Goal: Find specific page/section: Find specific page/section

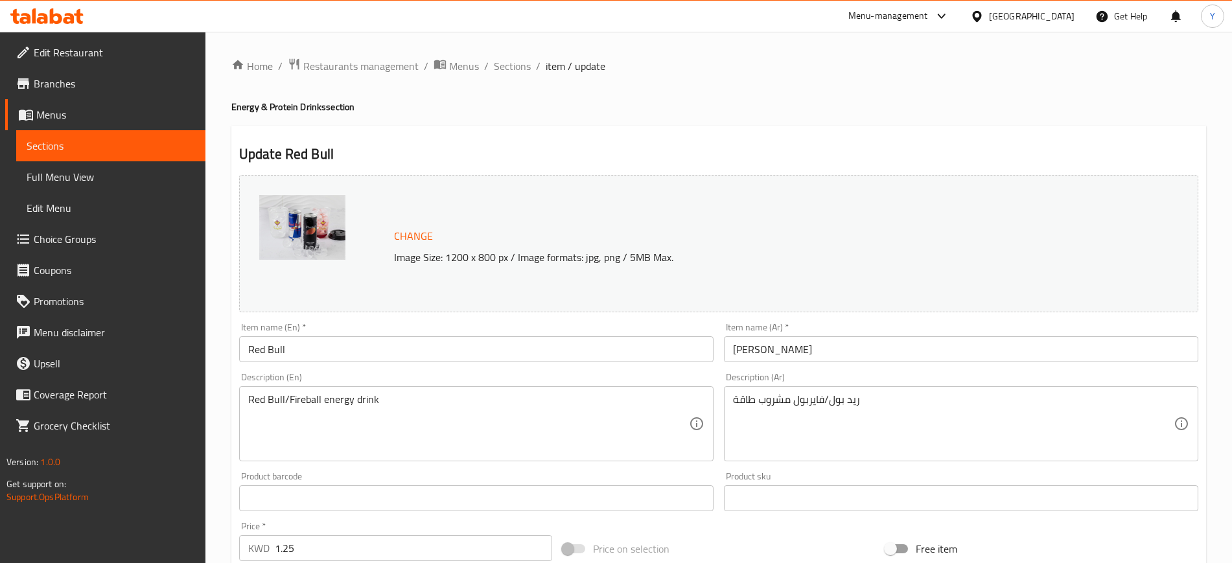
scroll to position [47, 0]
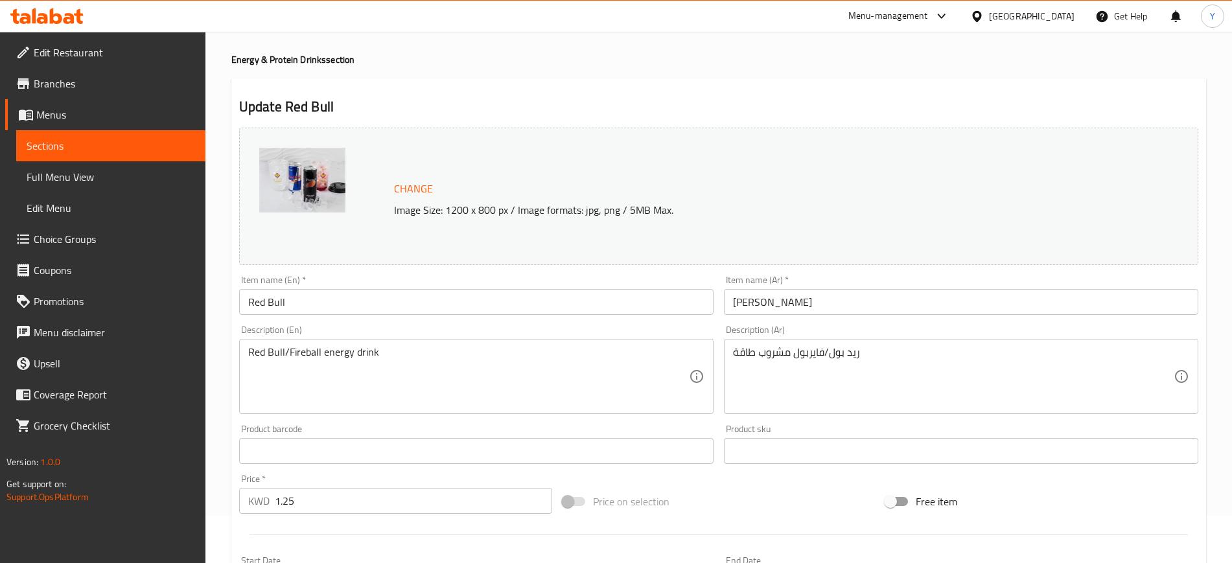
click at [633, 83] on div "Update Red Bull Change Image Size: 1200 x 800 px / Image formats: jpg, png / 5M…" at bounding box center [718, 464] width 975 height 773
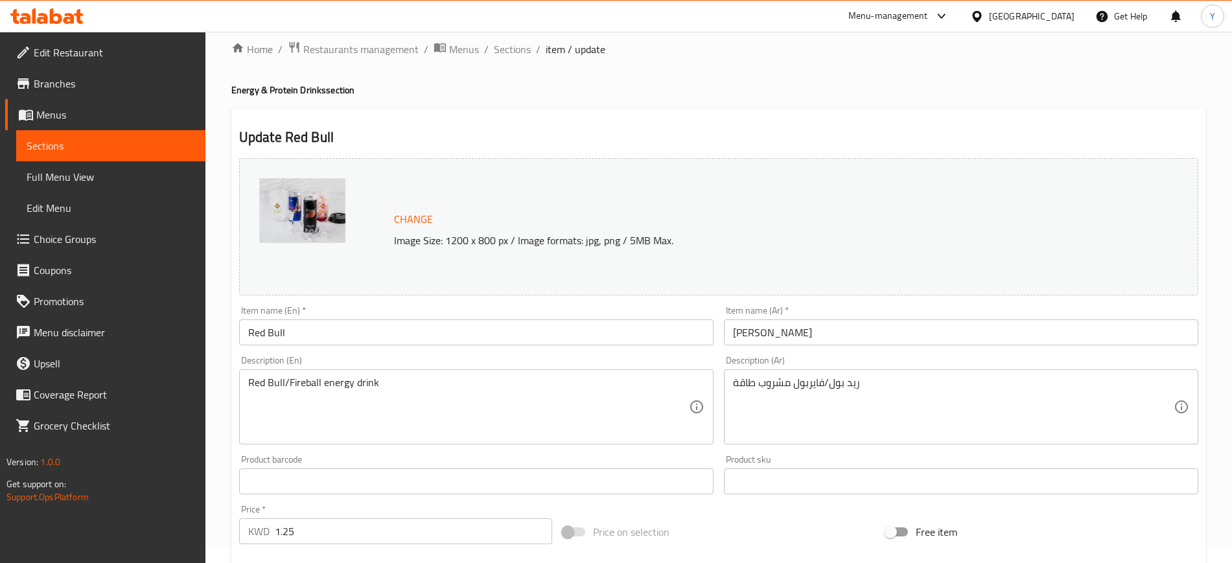
scroll to position [0, 0]
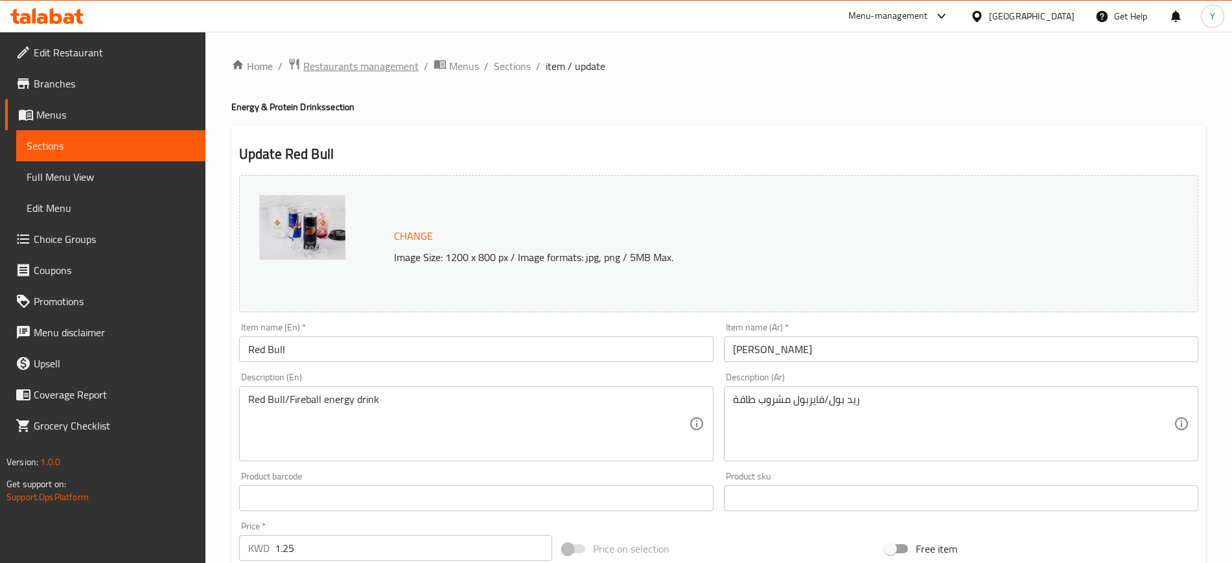
click at [371, 71] on span "Restaurants management" at bounding box center [360, 66] width 115 height 16
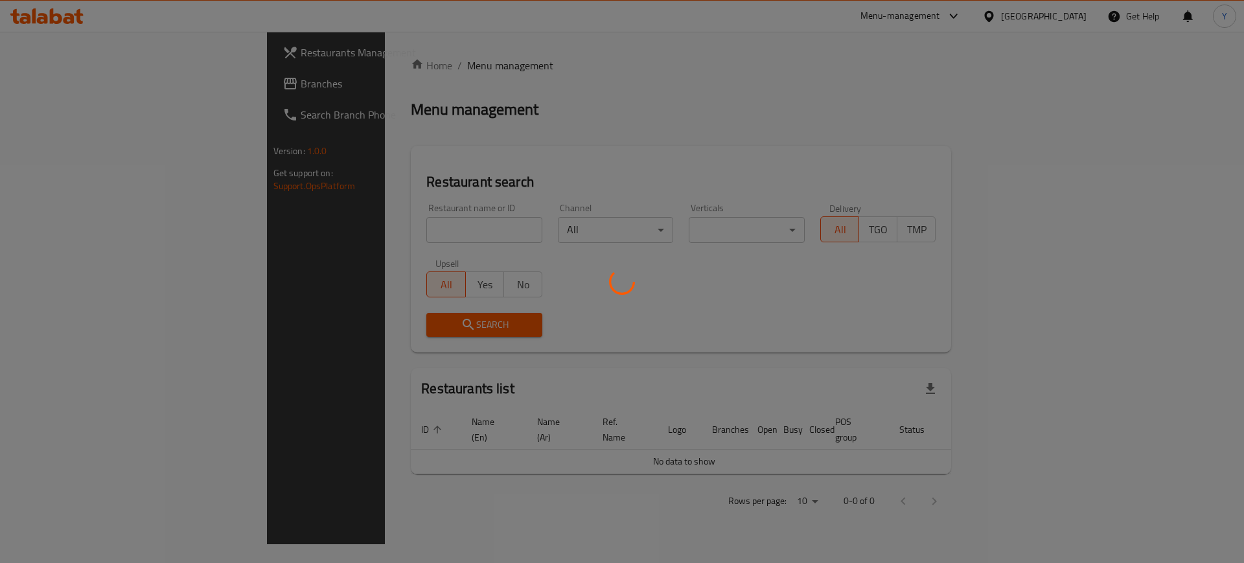
click at [336, 228] on div at bounding box center [622, 281] width 1244 height 563
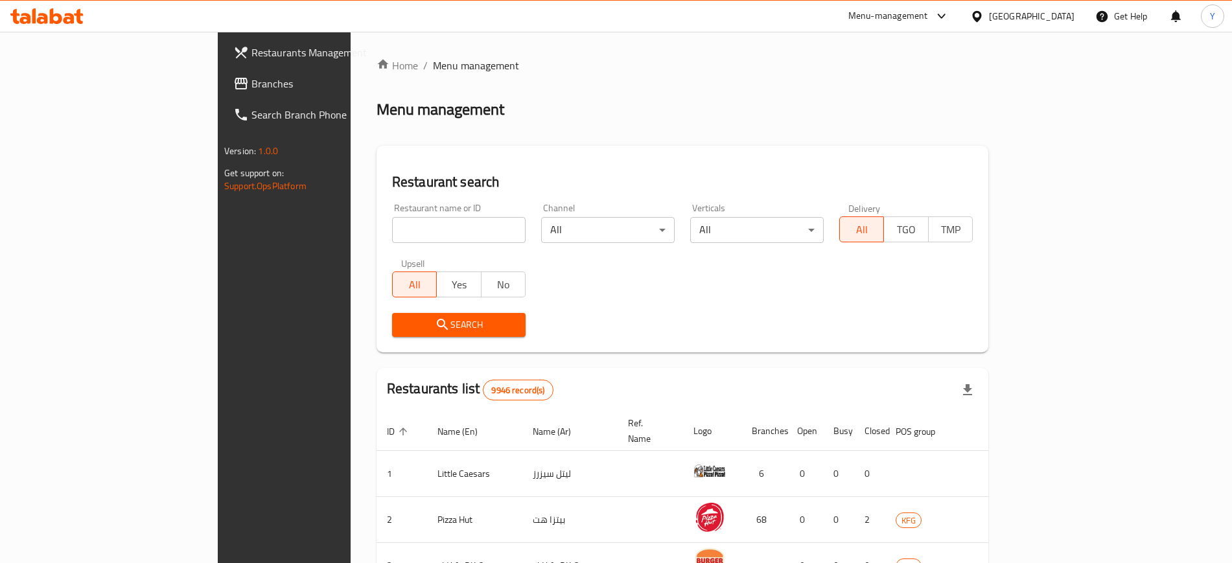
click at [322, 216] on div at bounding box center [616, 281] width 1232 height 563
drag, startPoint x: 318, startPoint y: 222, endPoint x: 320, endPoint y: 215, distance: 7.9
click at [392, 213] on div "Restaurant name or ID Restaurant name or ID" at bounding box center [459, 224] width 134 height 40
type input "[GEOGRAPHIC_DATA]"
click button "Search" at bounding box center [459, 325] width 134 height 24
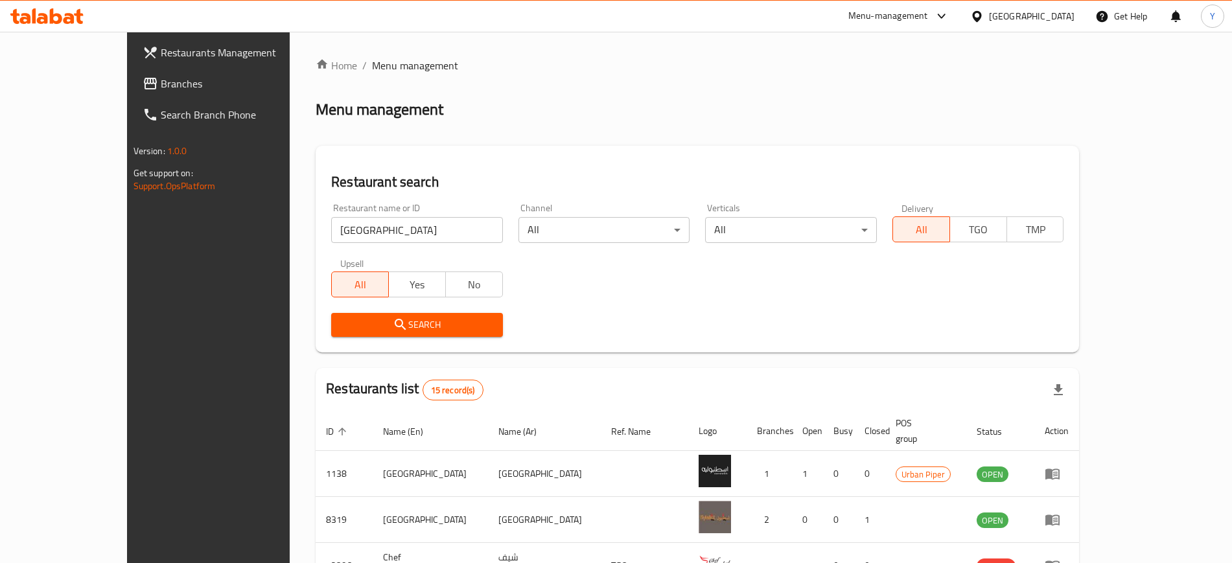
click at [609, 169] on div "Restaurant search Restaurant name or ID [GEOGRAPHIC_DATA] Restaurant name or ID…" at bounding box center [698, 249] width 764 height 207
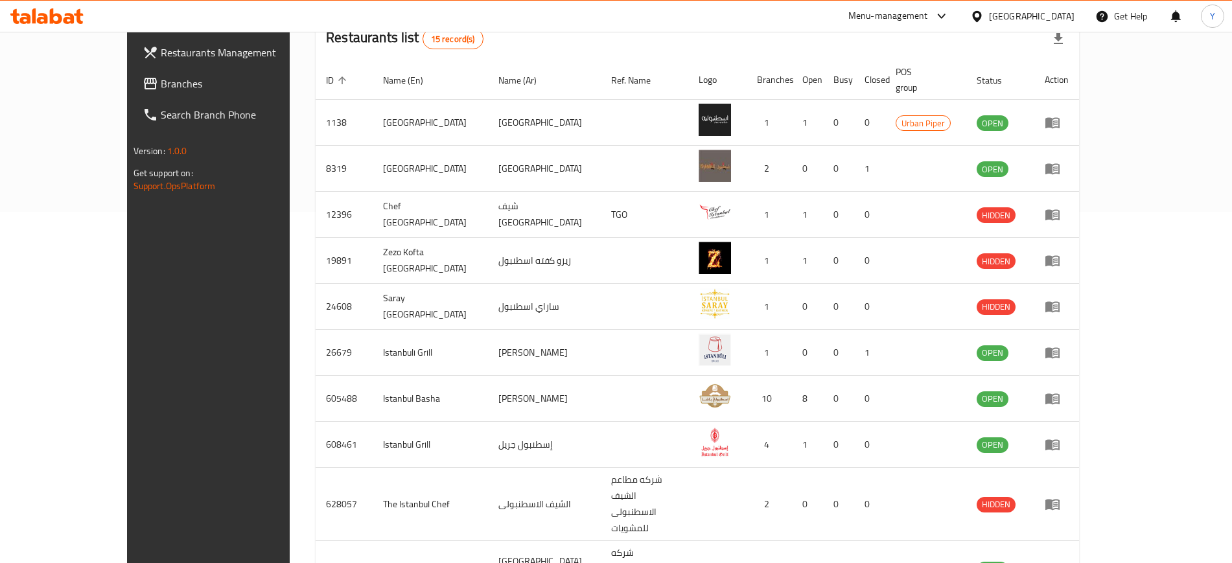
scroll to position [362, 0]
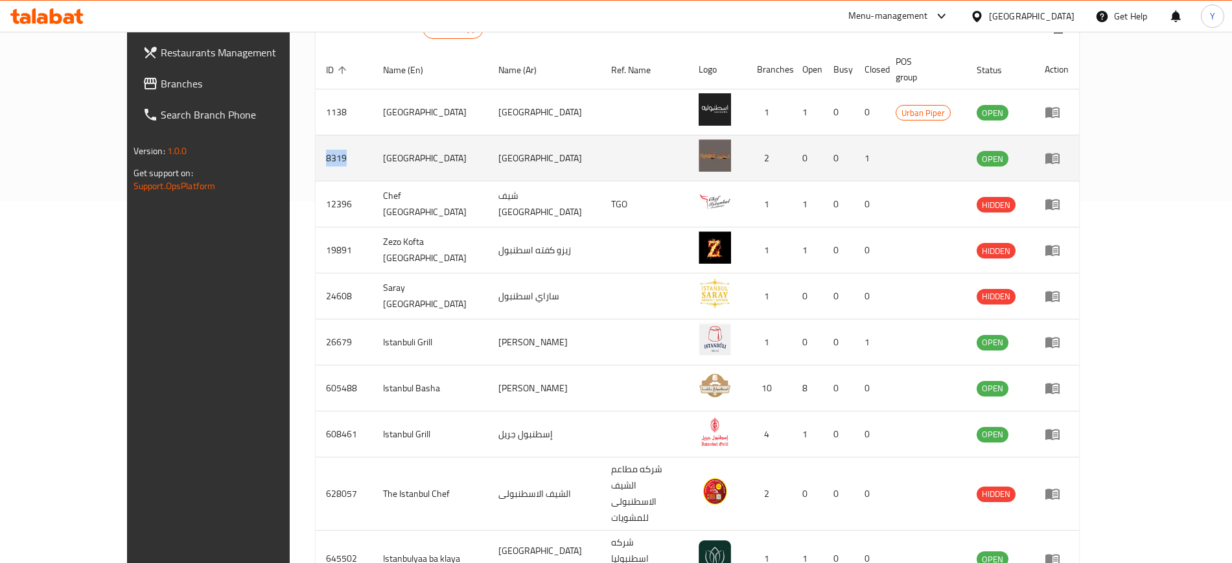
drag, startPoint x: 261, startPoint y: 141, endPoint x: 238, endPoint y: 146, distance: 23.8
click at [316, 146] on td "8319" at bounding box center [344, 158] width 57 height 46
copy td "8319"
drag, startPoint x: 346, startPoint y: 141, endPoint x: 309, endPoint y: 137, distance: 37.2
click at [373, 139] on td "[GEOGRAPHIC_DATA]" at bounding box center [430, 158] width 115 height 46
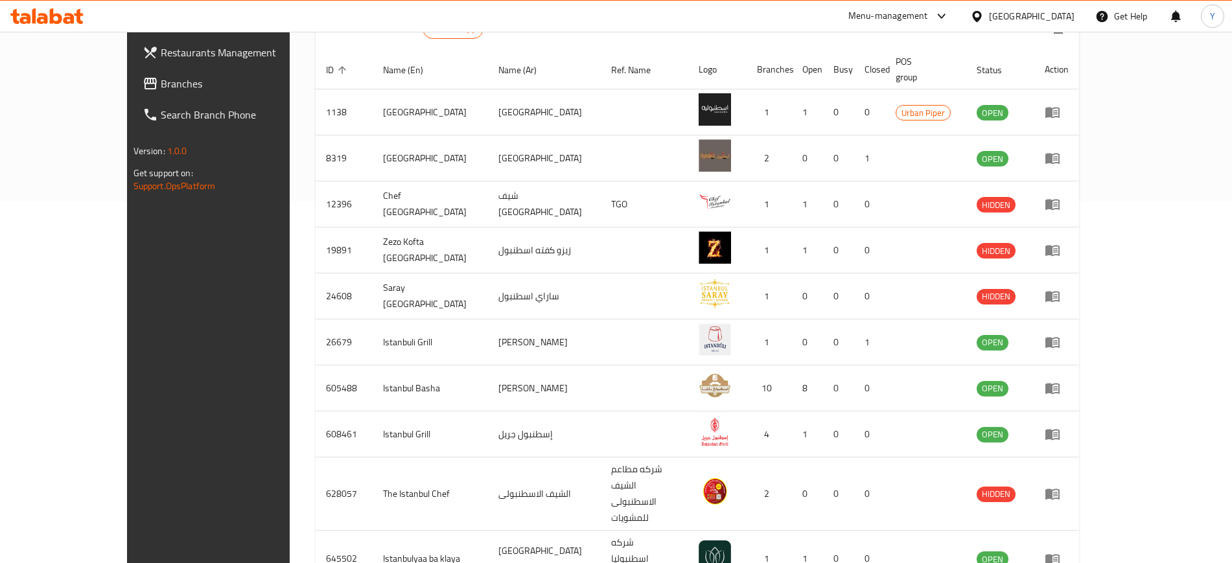
drag, startPoint x: 310, startPoint y: 135, endPoint x: 225, endPoint y: 89, distance: 96.9
click at [290, 82] on div "Home / Menu management Menu management Restaurant search Restaurant name or ID …" at bounding box center [697, 164] width 815 height 988
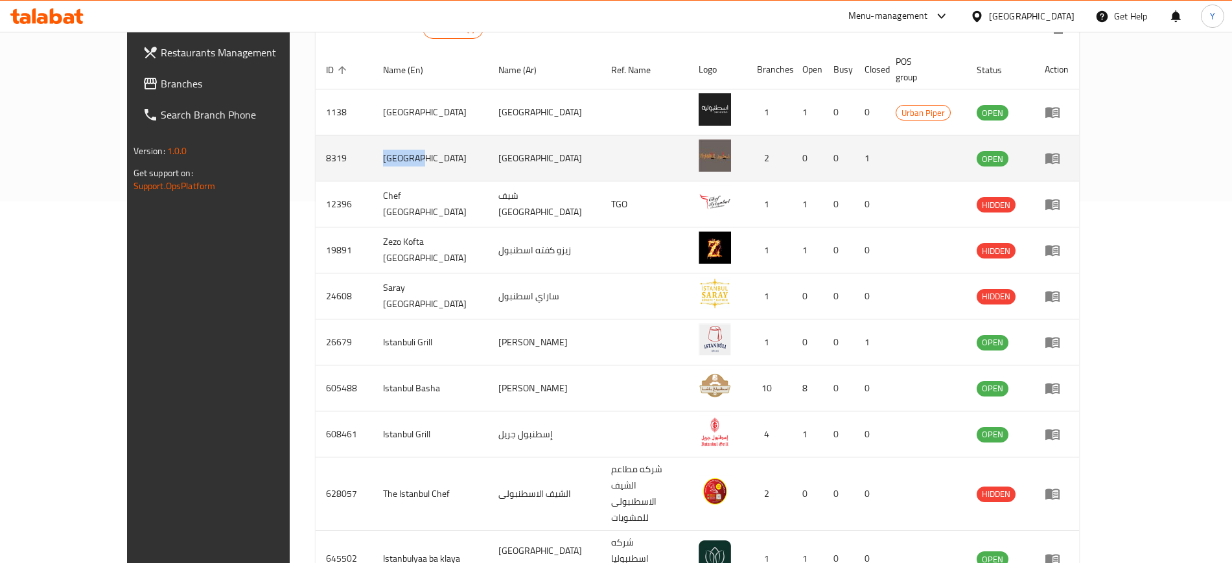
drag, startPoint x: 331, startPoint y: 143, endPoint x: 295, endPoint y: 137, distance: 36.1
click at [373, 137] on td "[GEOGRAPHIC_DATA]" at bounding box center [430, 158] width 115 height 46
copy td "[GEOGRAPHIC_DATA]"
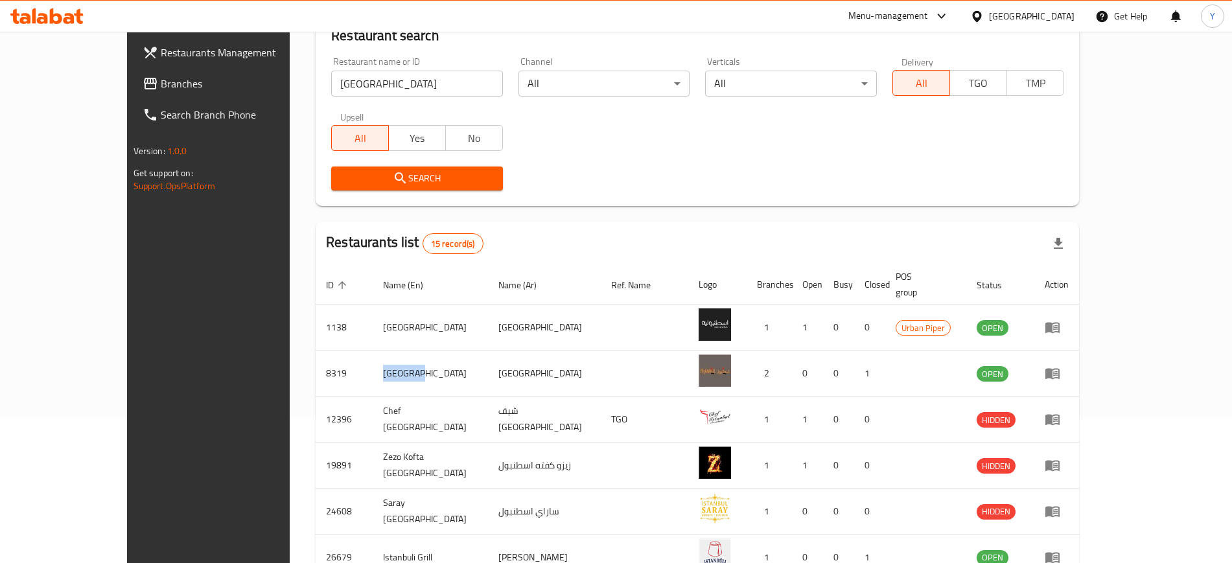
scroll to position [0, 0]
